Goal: Information Seeking & Learning: Learn about a topic

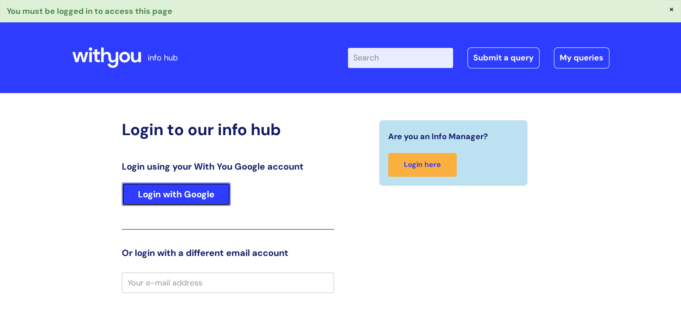
click at [166, 188] on link "Login with Google" at bounding box center [176, 194] width 109 height 23
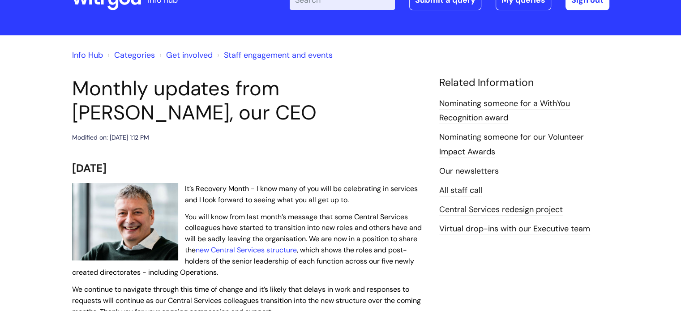
scroll to position [90, 0]
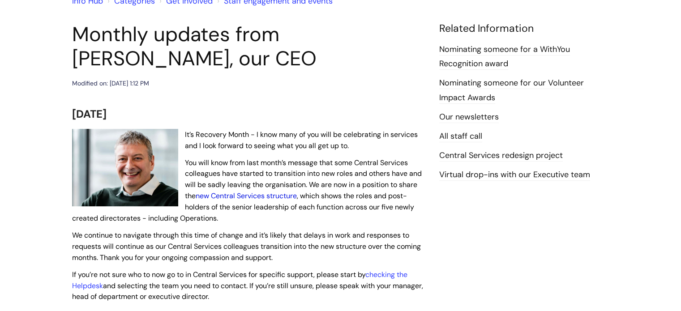
click at [270, 196] on link "new Central Services structure" at bounding box center [246, 195] width 101 height 9
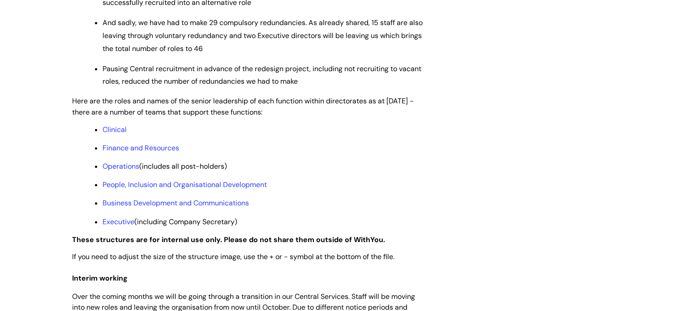
scroll to position [761, 0]
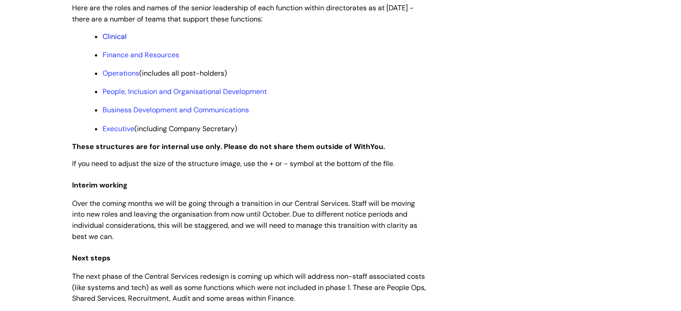
click at [122, 41] on link "Clinical" at bounding box center [114, 36] width 24 height 9
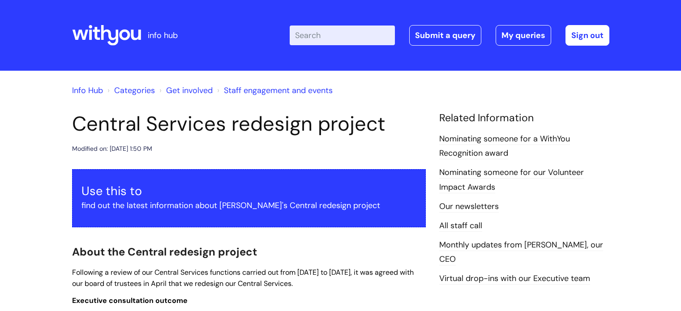
scroll to position [759, 0]
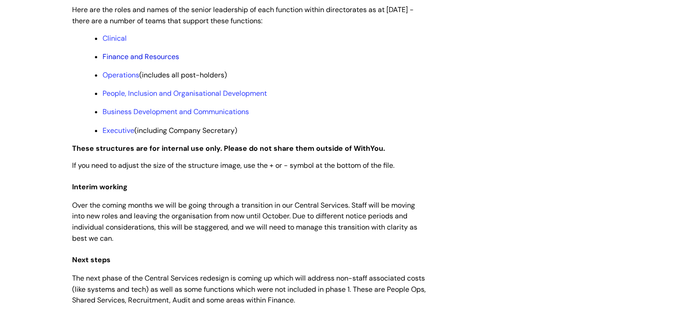
click at [109, 61] on link "Finance and Resources" at bounding box center [140, 56] width 77 height 9
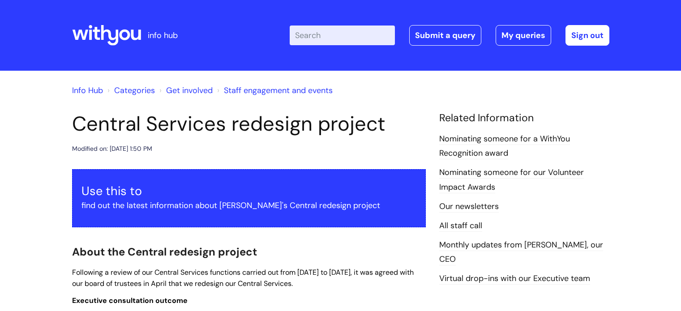
scroll to position [757, 0]
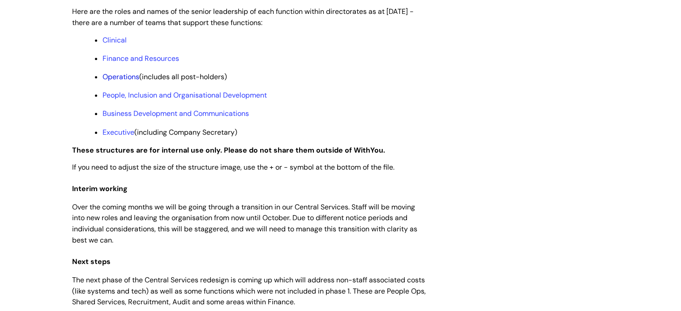
click at [115, 81] on link "Operations" at bounding box center [120, 76] width 37 height 9
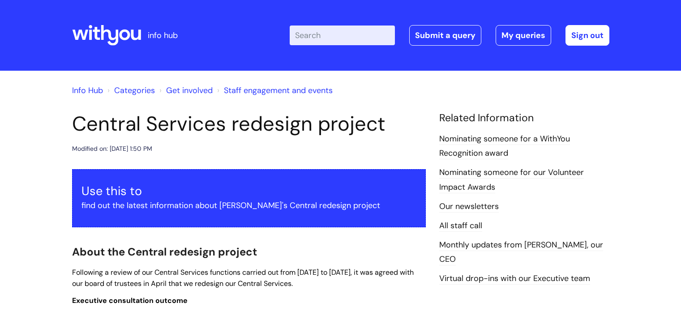
scroll to position [755, 0]
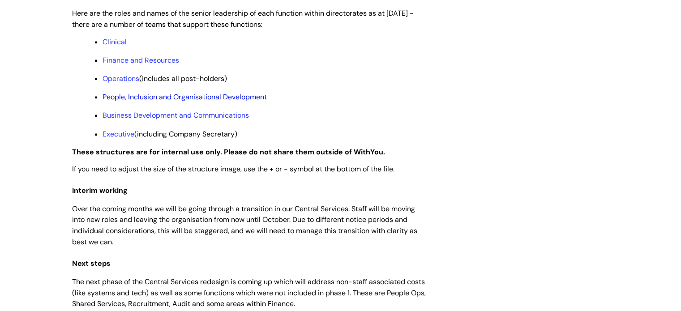
click at [106, 102] on link "People, Inclusion and Organisational Development" at bounding box center [184, 96] width 164 height 9
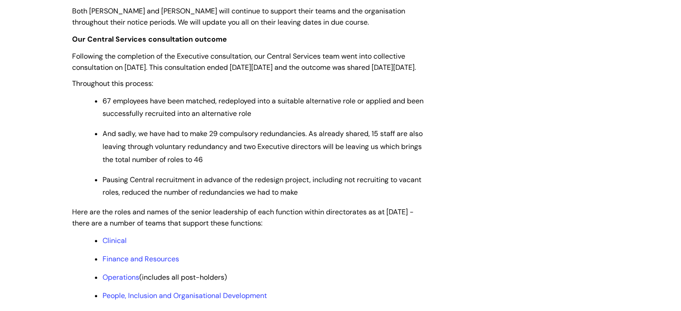
scroll to position [666, 0]
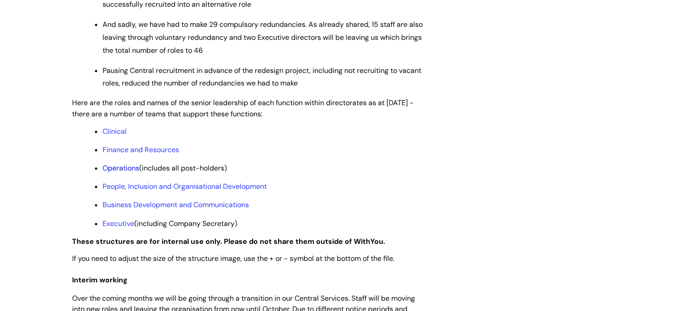
click at [130, 173] on link "Operations" at bounding box center [120, 167] width 37 height 9
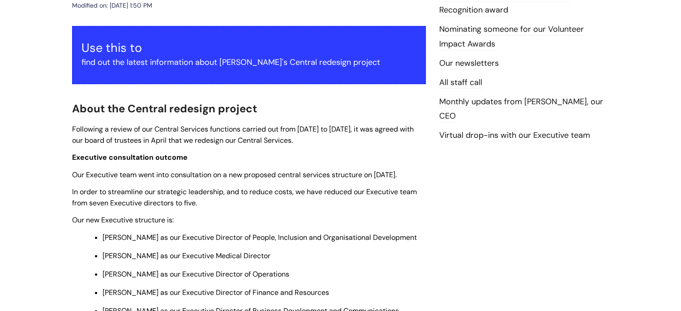
scroll to position [39, 0]
